Goal: Task Accomplishment & Management: Manage account settings

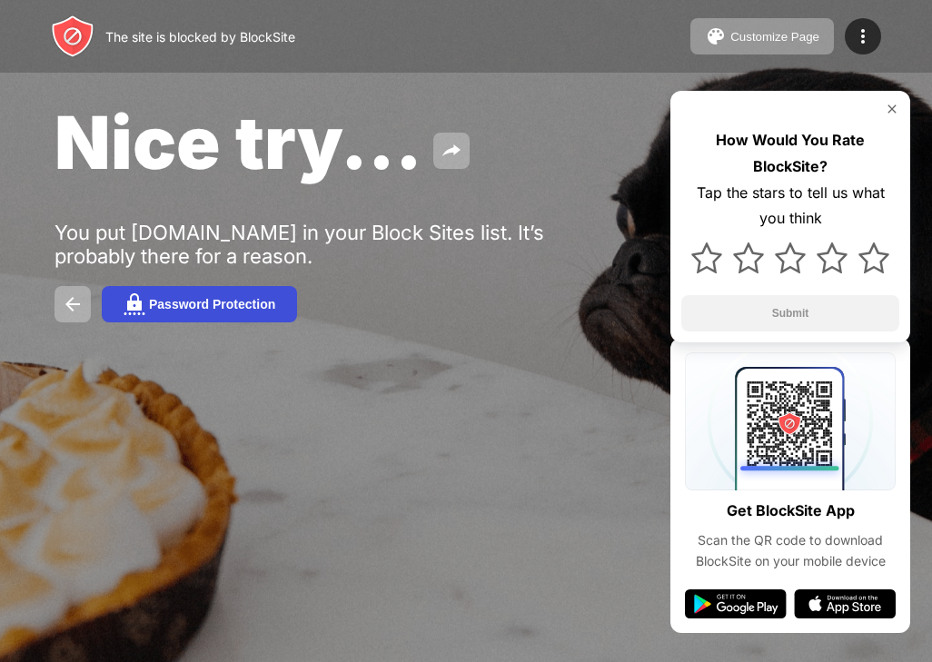
click at [213, 291] on button "Password Protection" at bounding box center [199, 304] width 195 height 36
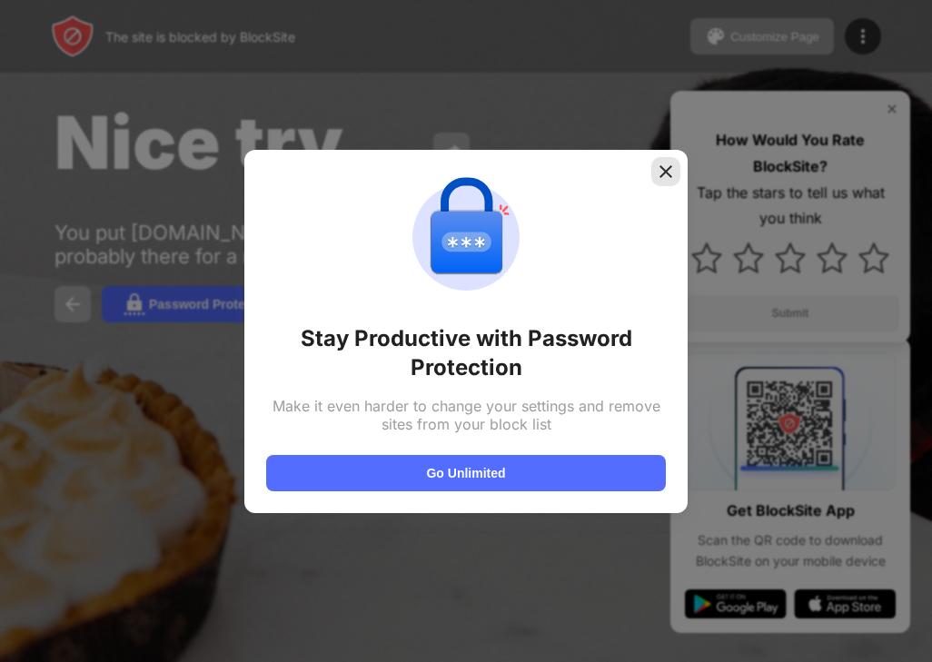
click at [660, 169] on img at bounding box center [666, 172] width 18 height 18
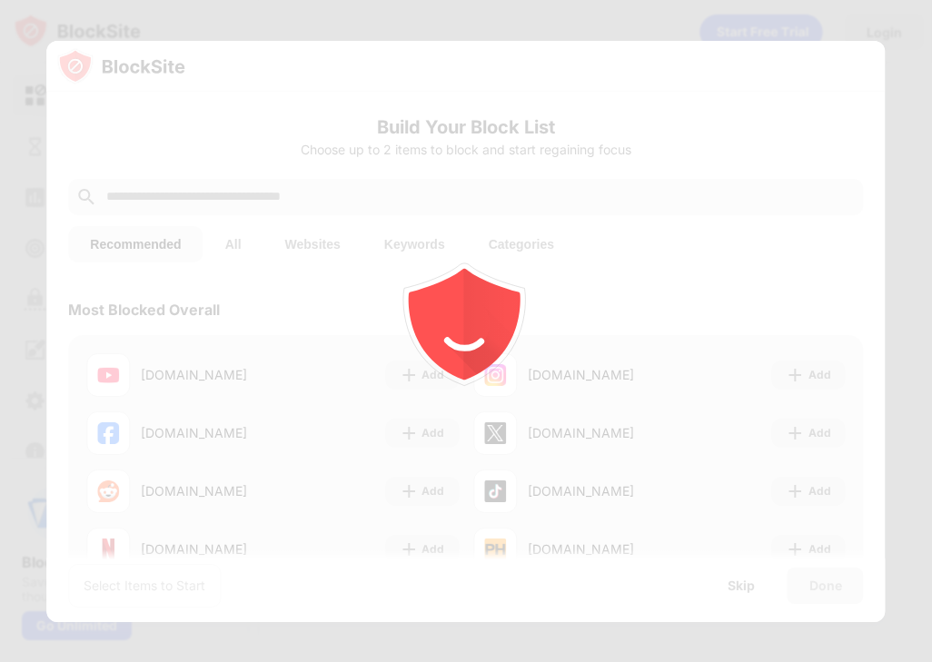
click at [789, 146] on div at bounding box center [466, 331] width 932 height 662
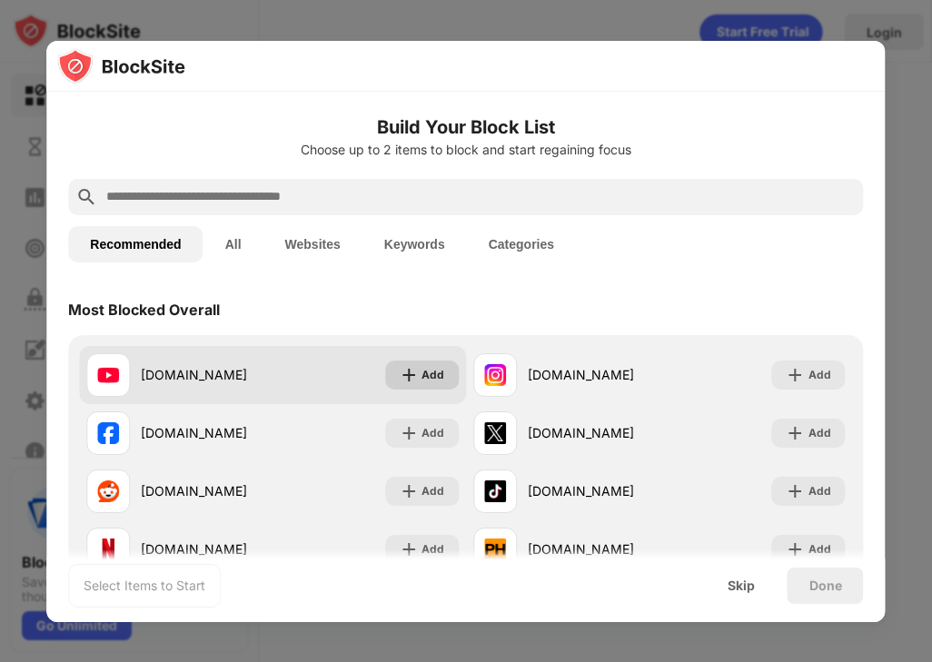
click at [411, 372] on img at bounding box center [409, 375] width 18 height 18
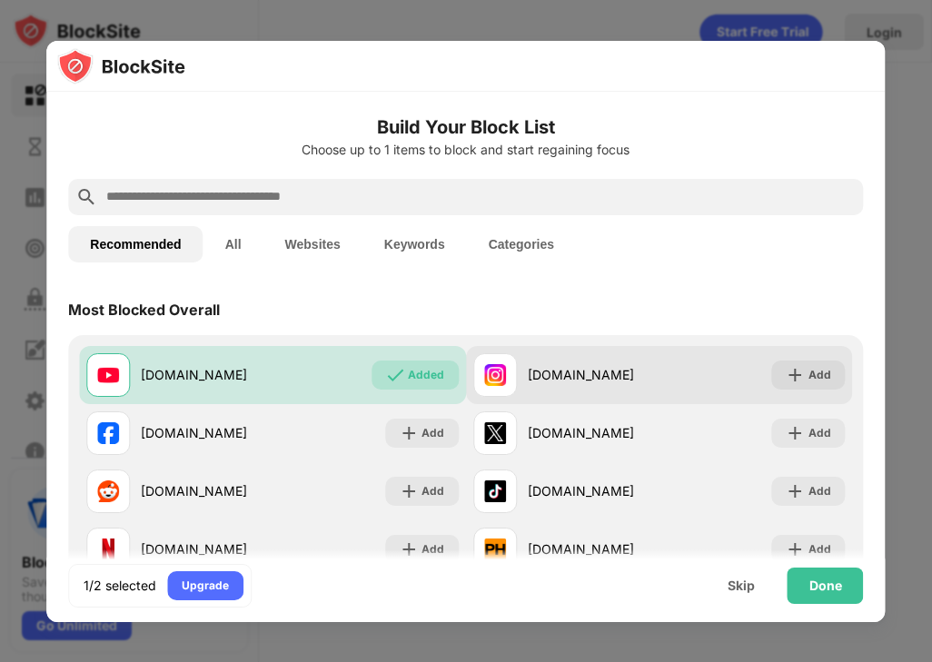
click at [813, 359] on div "[DOMAIN_NAME] Add" at bounding box center [659, 375] width 387 height 58
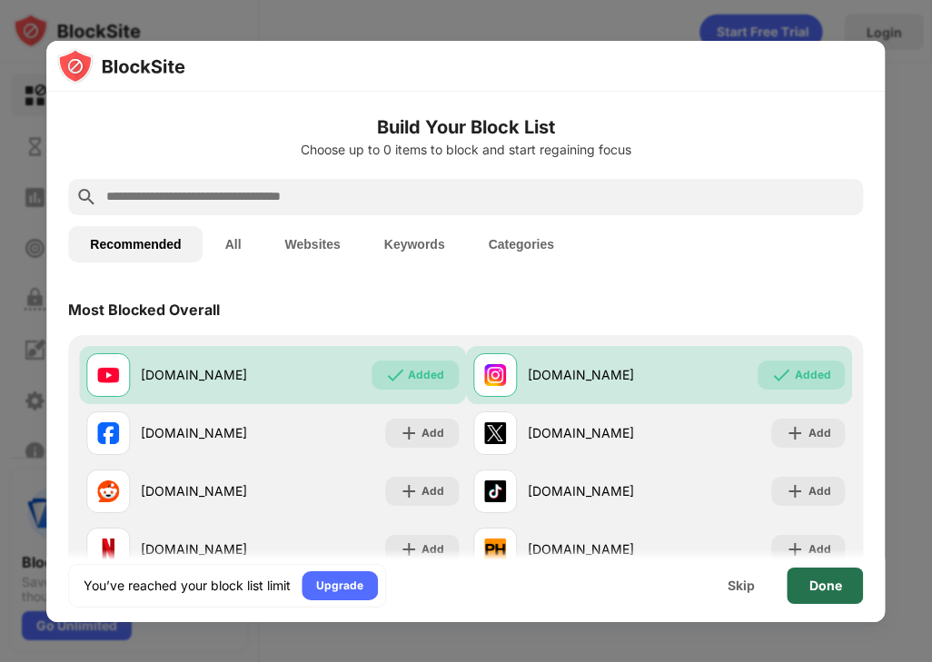
click at [799, 572] on div "Done" at bounding box center [826, 586] width 76 height 36
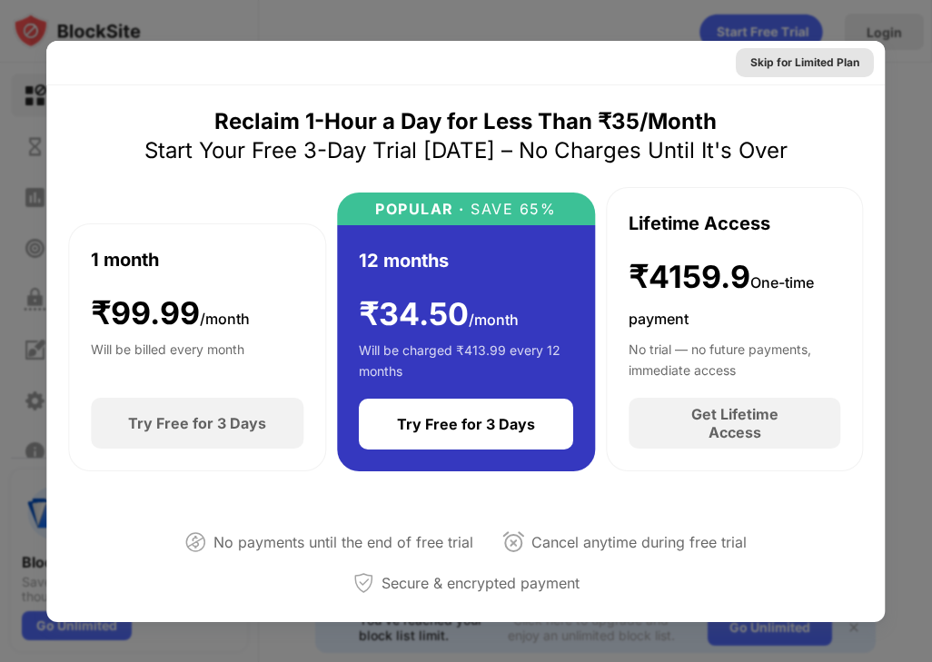
click at [837, 65] on div "Skip for Limited Plan" at bounding box center [805, 63] width 109 height 18
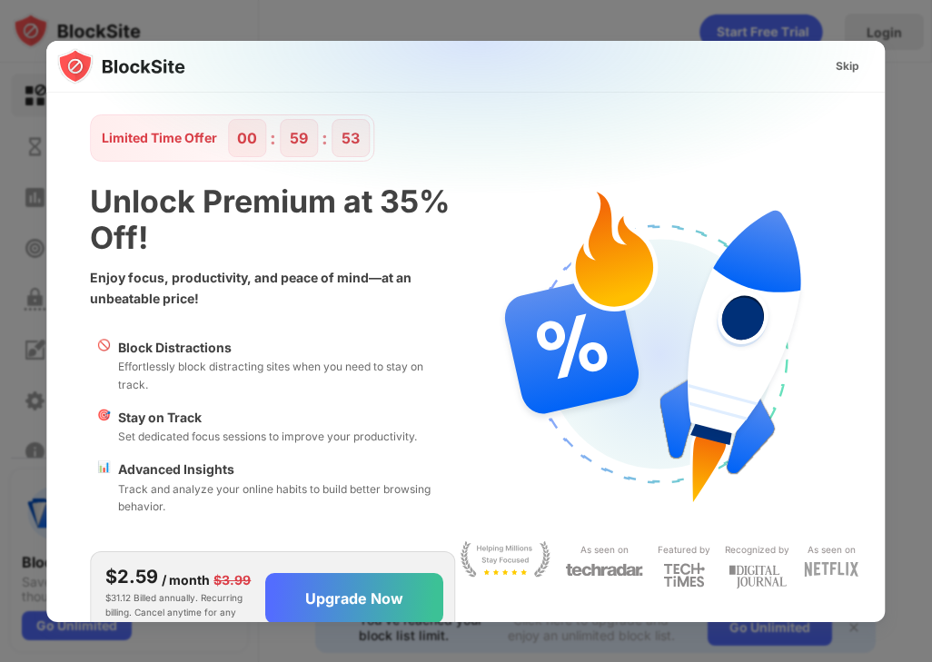
click at [822, 58] on div "Skip" at bounding box center [848, 66] width 53 height 29
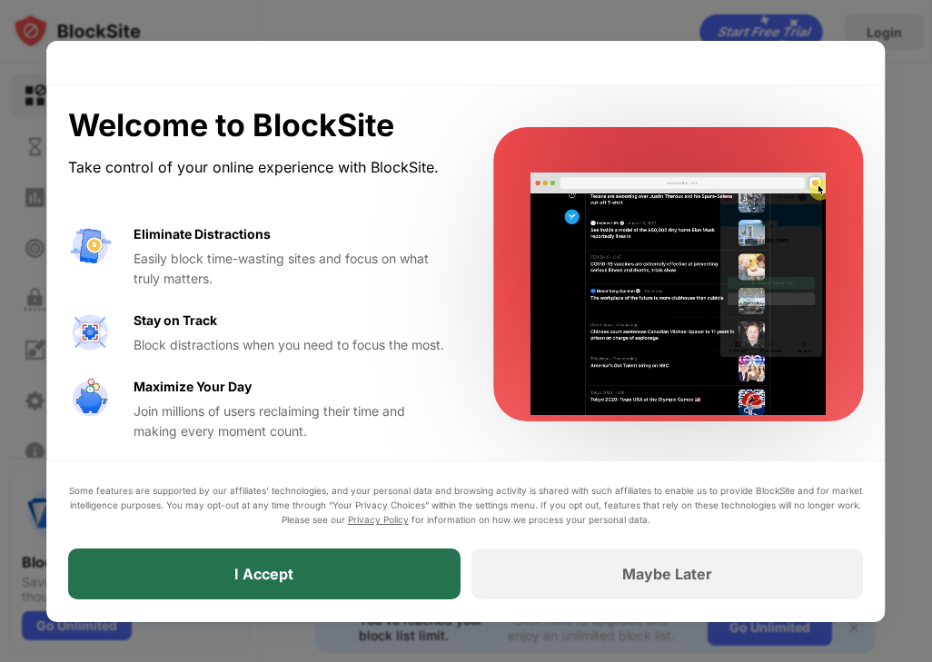
click at [394, 600] on div "I Accept" at bounding box center [264, 575] width 392 height 51
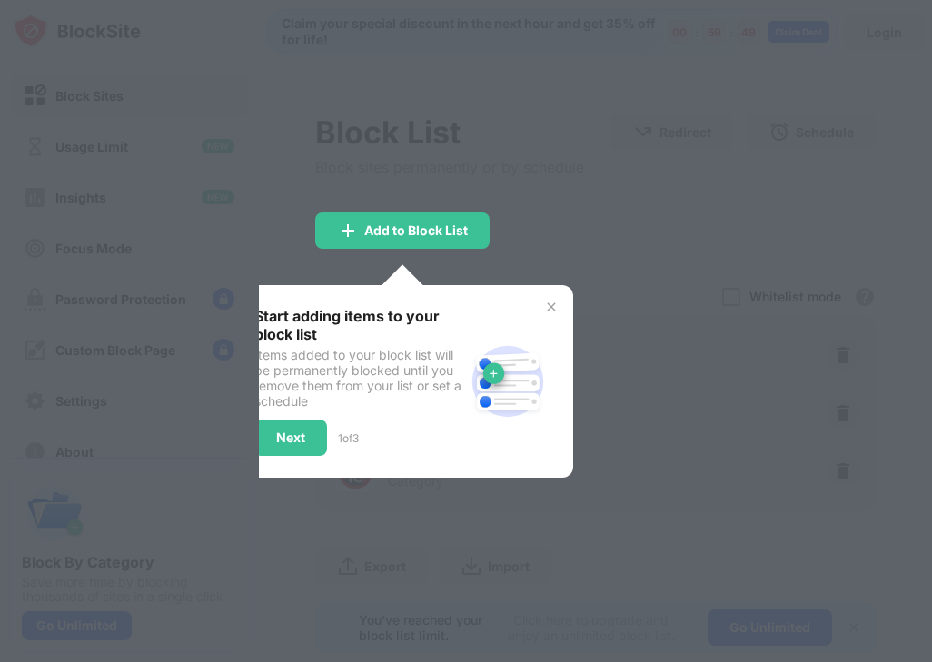
click at [549, 304] on img at bounding box center [551, 307] width 15 height 15
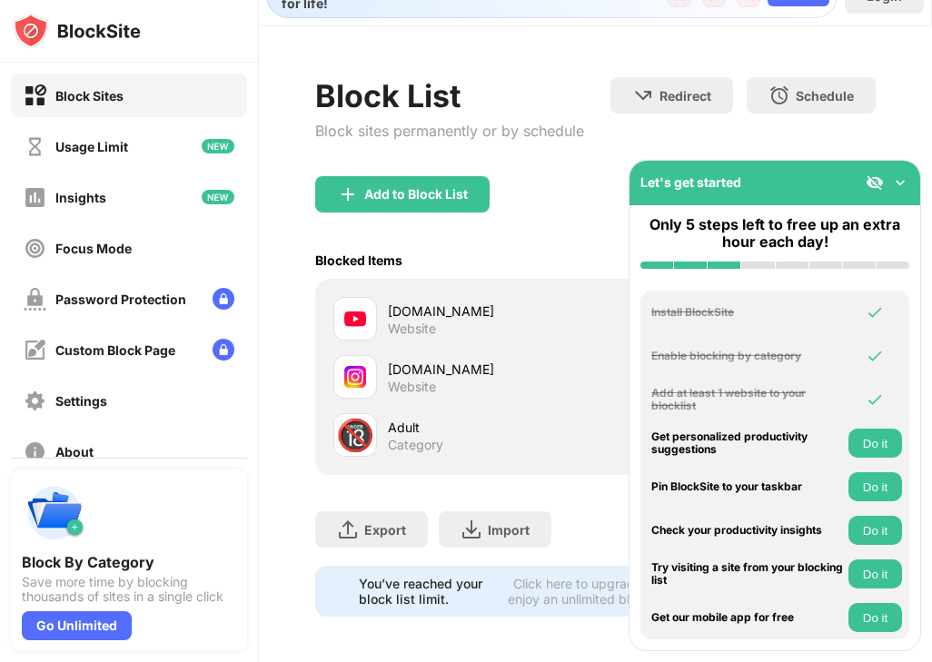
scroll to position [55, 0]
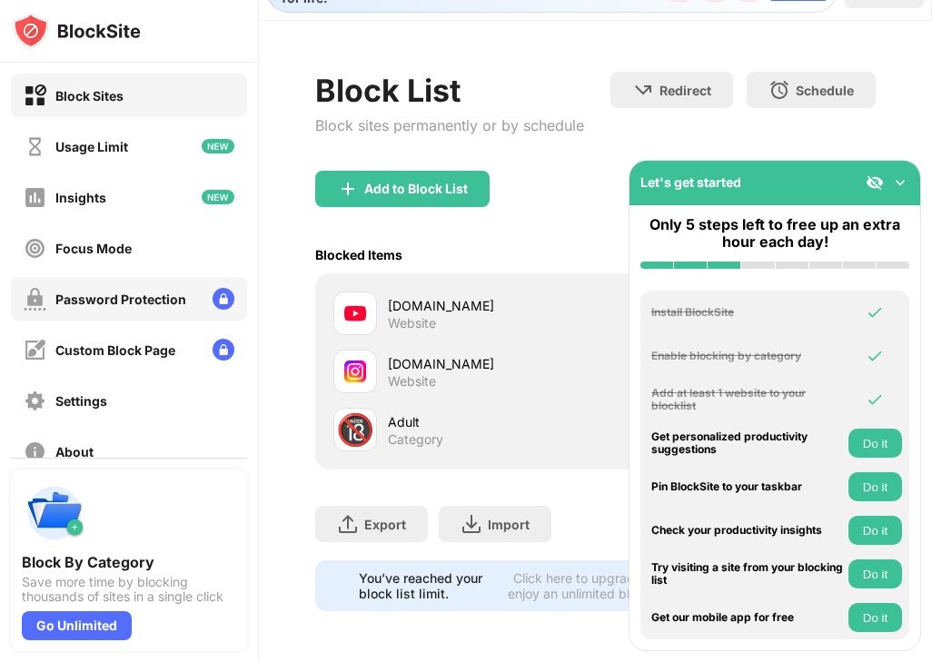
click at [104, 294] on div "Password Protection" at bounding box center [120, 299] width 131 height 15
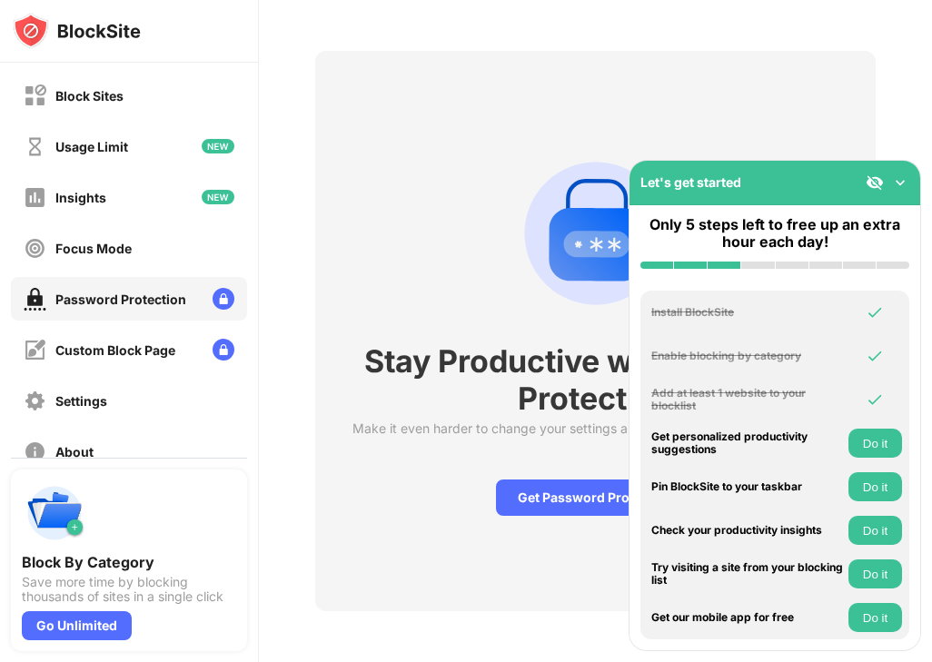
scroll to position [76, 0]
click at [898, 178] on img at bounding box center [900, 183] width 18 height 18
